Goal: Information Seeking & Learning: Find specific fact

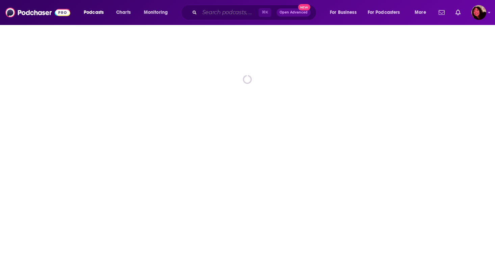
click at [207, 13] on input "Search podcasts, credits, & more..." at bounding box center [229, 12] width 59 height 11
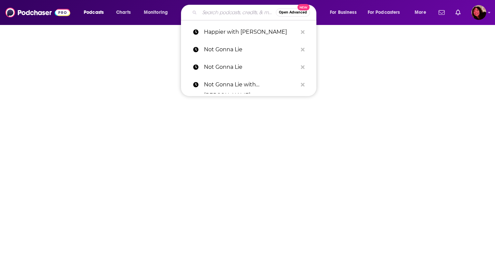
paste input "[MEDICAL_DATA] Aha!"
type input "[MEDICAL_DATA] Aha!"
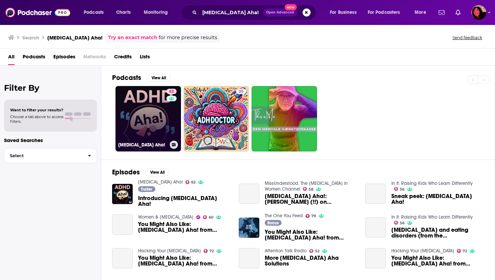
click at [157, 113] on link "62 [MEDICAL_DATA] Aha!" at bounding box center [149, 119] width 66 height 66
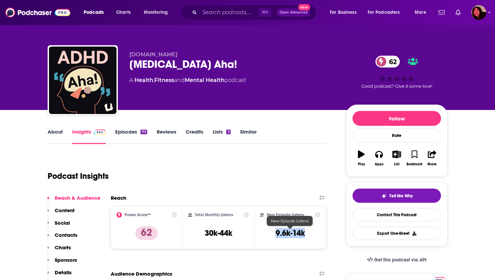
drag, startPoint x: 271, startPoint y: 235, endPoint x: 305, endPoint y: 234, distance: 33.8
click at [305, 234] on div "New Episode Listens 9.6k-14k" at bounding box center [290, 228] width 60 height 31
copy h3 "9.6k-14k"
